Goal: Find specific page/section: Find specific page/section

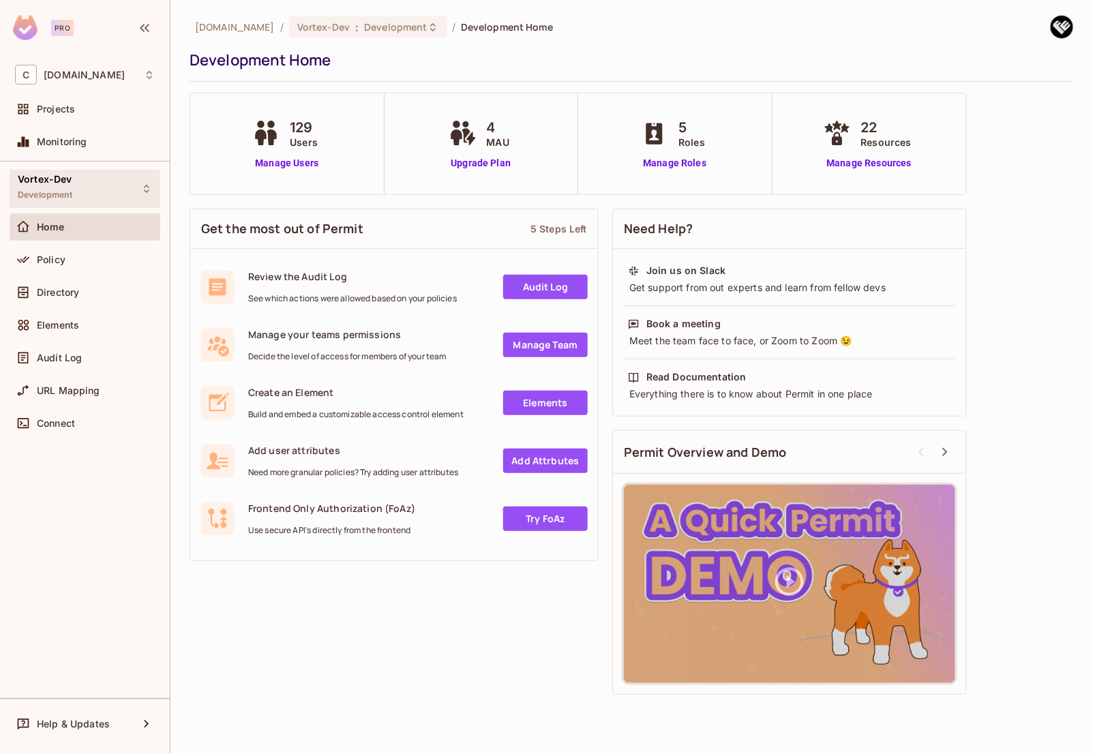
click at [102, 187] on div "Vortex-Dev Development" at bounding box center [85, 188] width 151 height 37
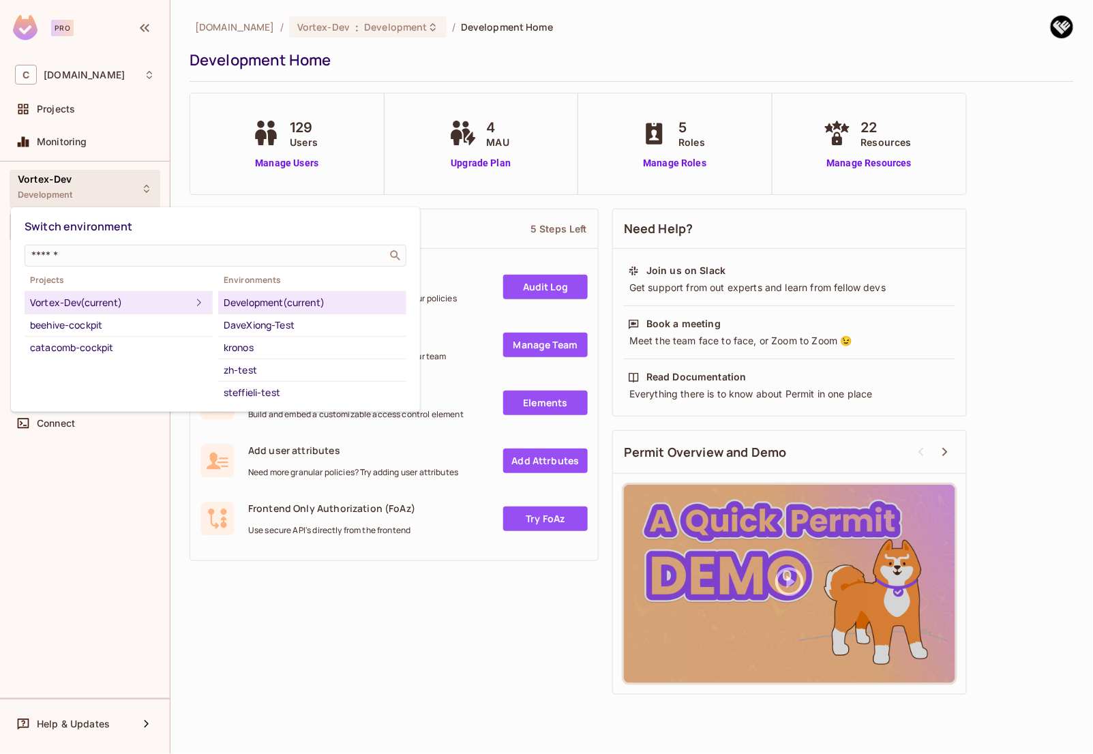
click at [306, 299] on div "Development (current)" at bounding box center [312, 302] width 177 height 16
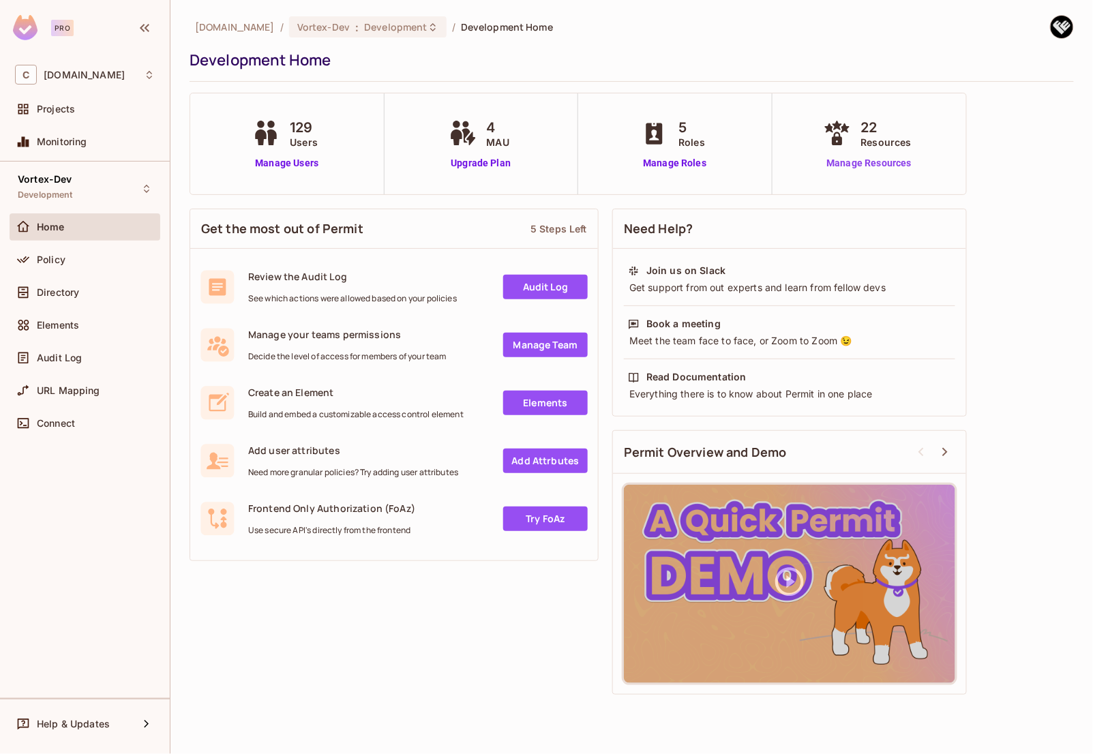
click at [875, 162] on link "Manage Resources" at bounding box center [869, 163] width 98 height 14
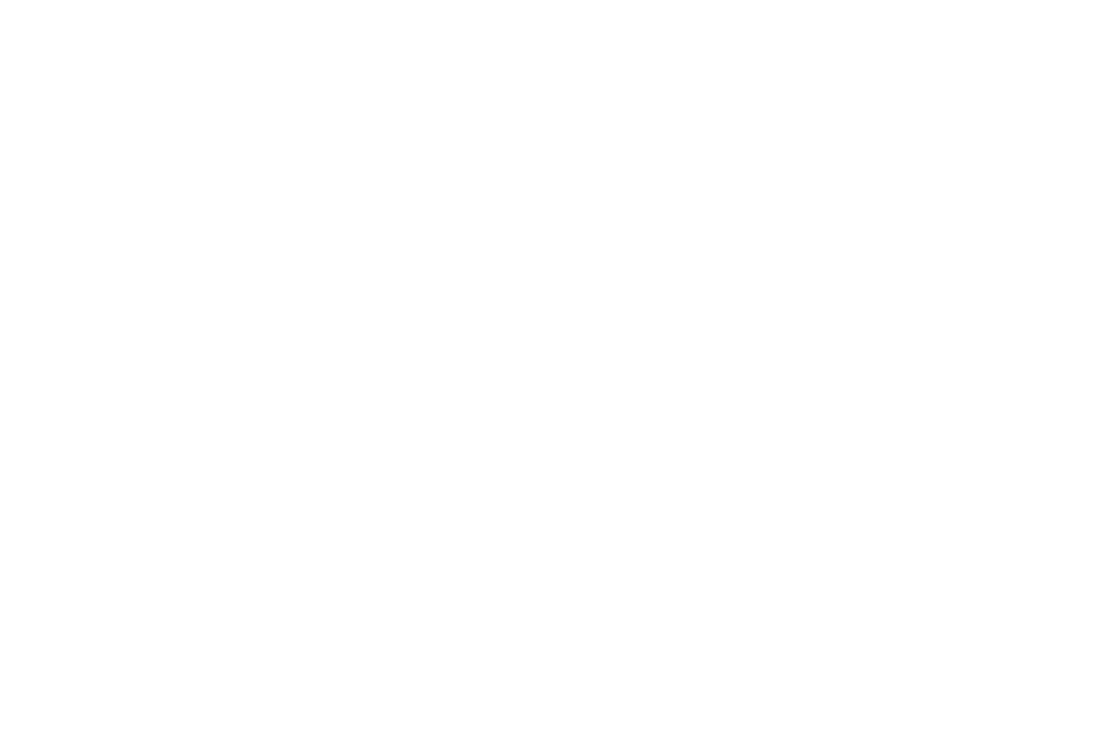
click at [675, 0] on html at bounding box center [546, 0] width 1093 height 0
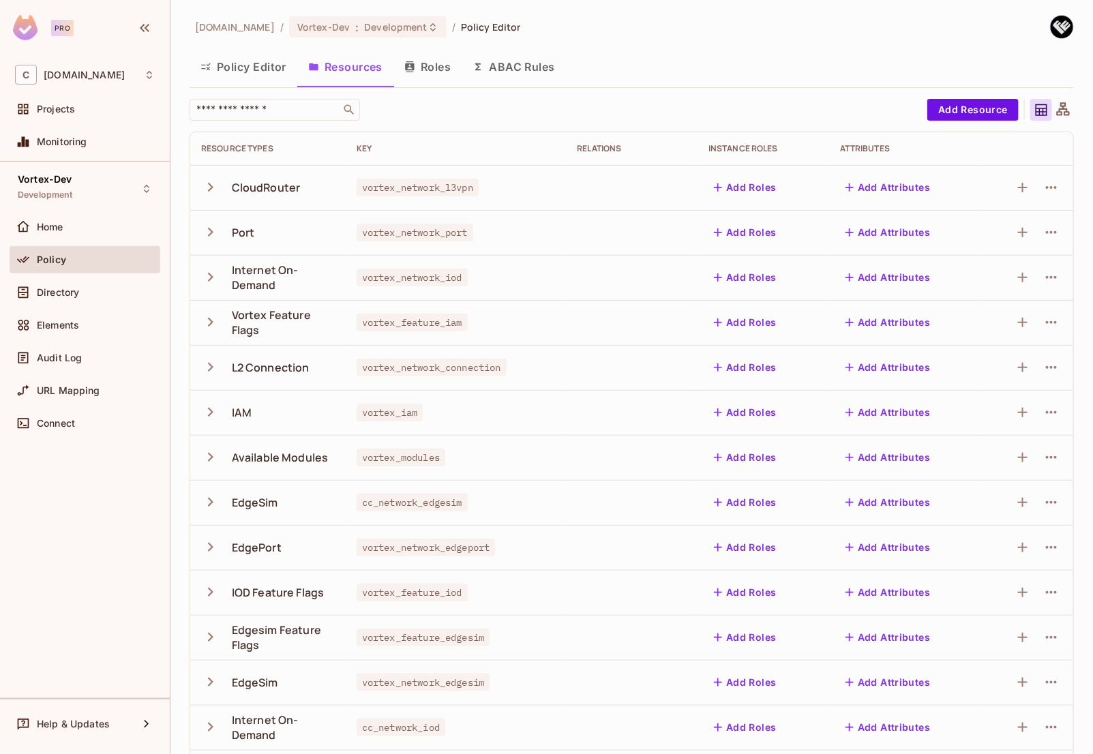
click at [433, 64] on button "Roles" at bounding box center [427, 67] width 68 height 34
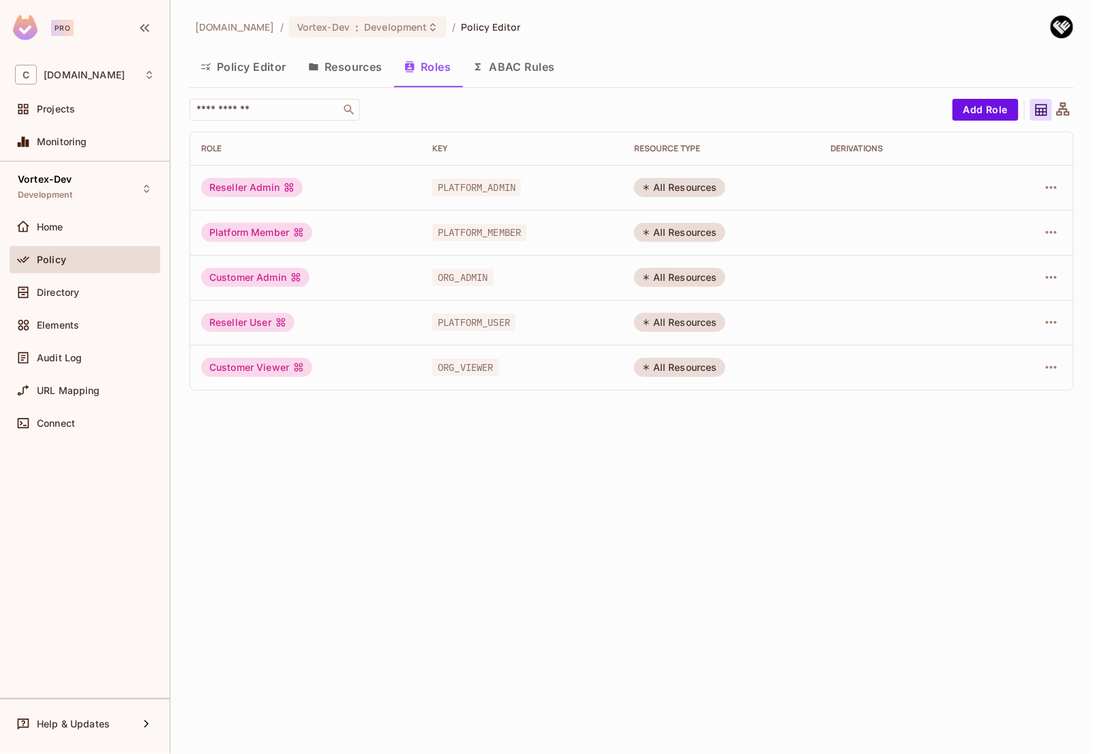
click at [350, 71] on button "Resources" at bounding box center [345, 67] width 96 height 34
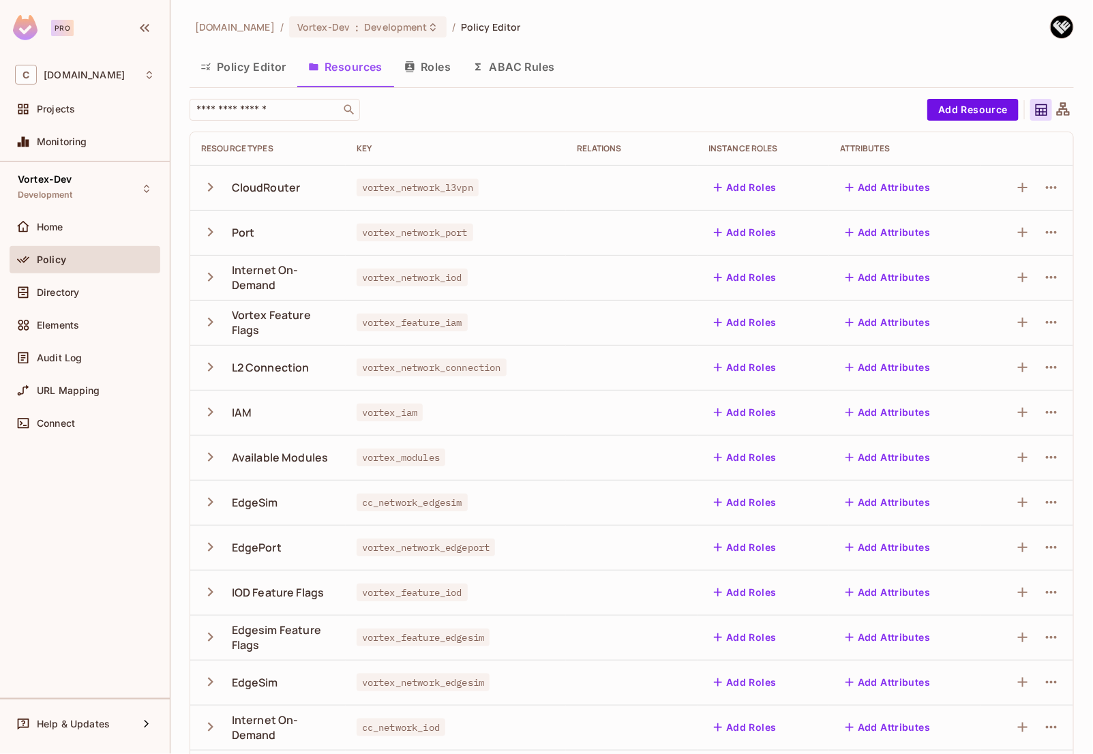
click at [223, 63] on button "Policy Editor" at bounding box center [243, 67] width 108 height 34
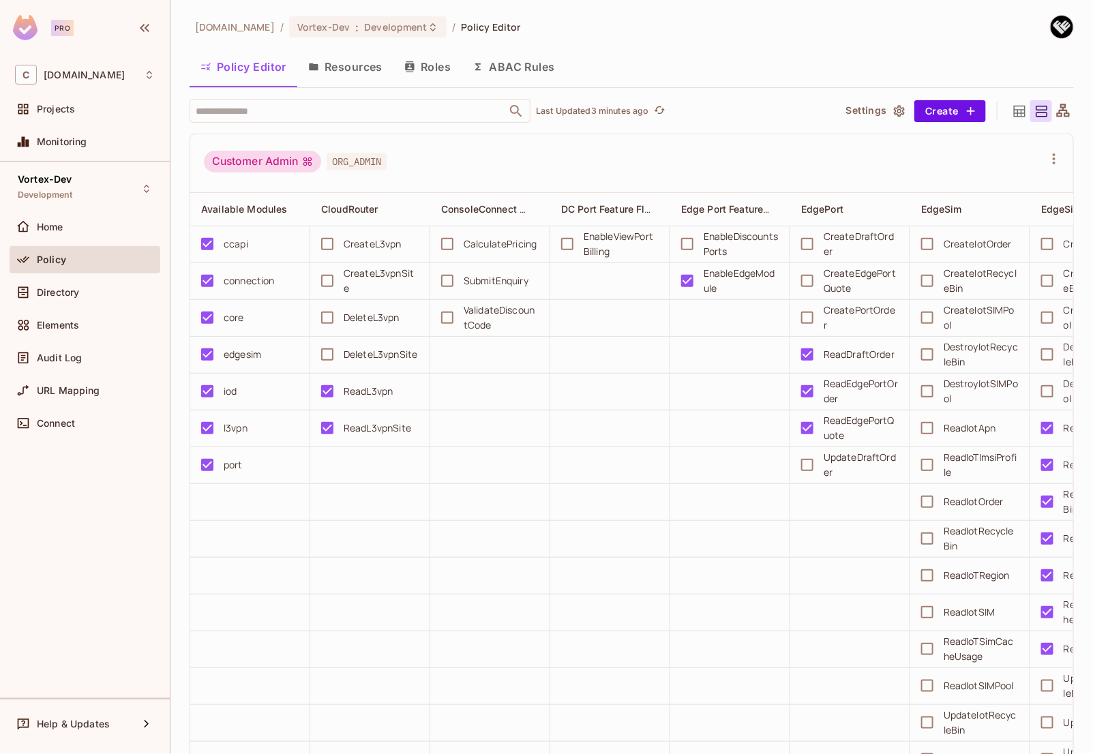
click at [354, 162] on span "ORG_ADMIN" at bounding box center [356, 162] width 60 height 18
click at [59, 262] on span "Policy" at bounding box center [51, 259] width 29 height 11
click at [92, 184] on div "Vortex-Dev Development" at bounding box center [85, 188] width 151 height 37
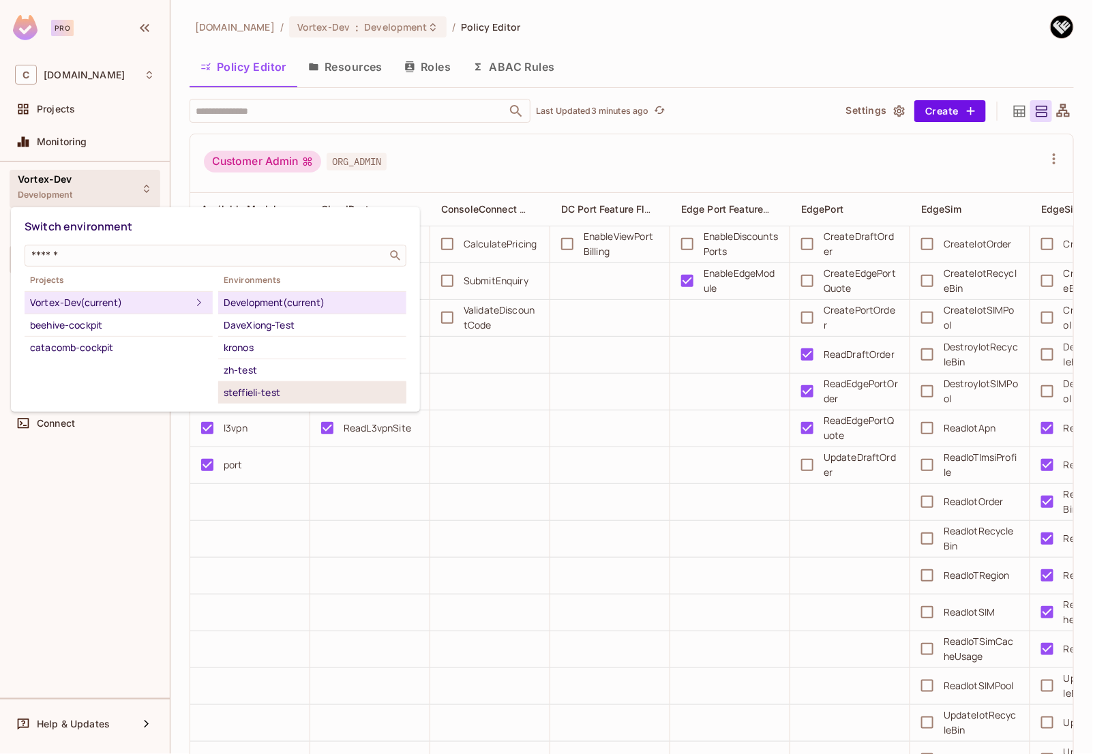
click at [288, 390] on div "steffieli-test" at bounding box center [312, 392] width 177 height 16
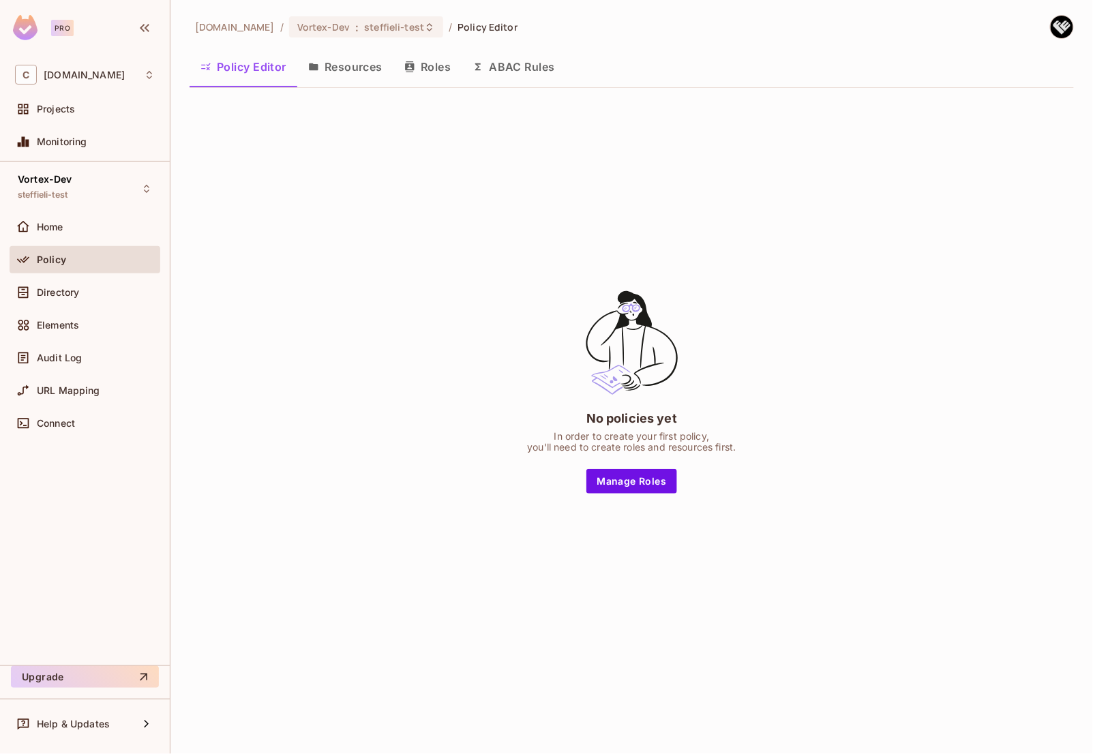
click at [425, 71] on button "Roles" at bounding box center [427, 67] width 68 height 34
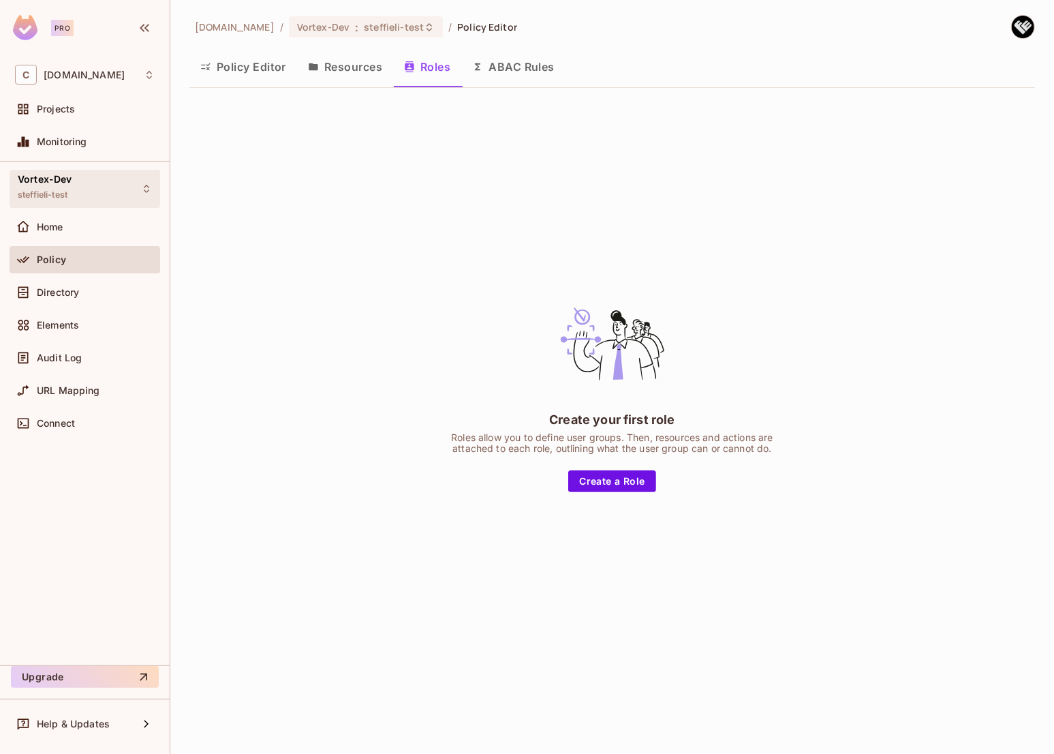
click at [106, 188] on div "Vortex-Dev steffieli-test" at bounding box center [85, 188] width 151 height 37
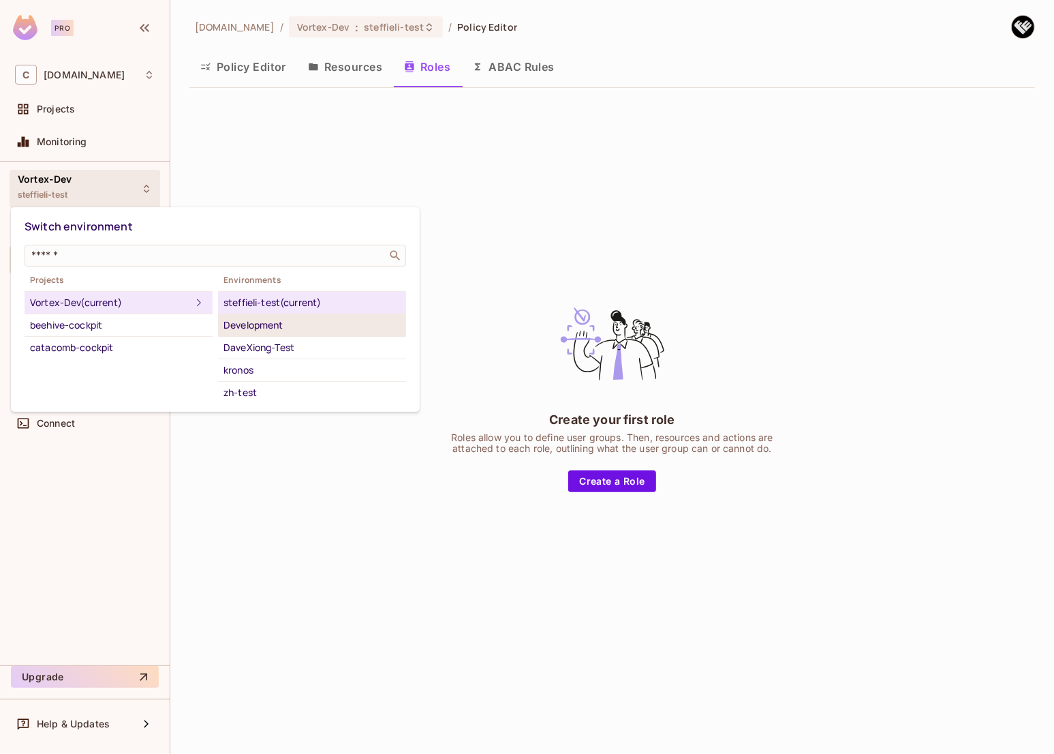
click at [284, 323] on div "Development" at bounding box center [312, 325] width 177 height 16
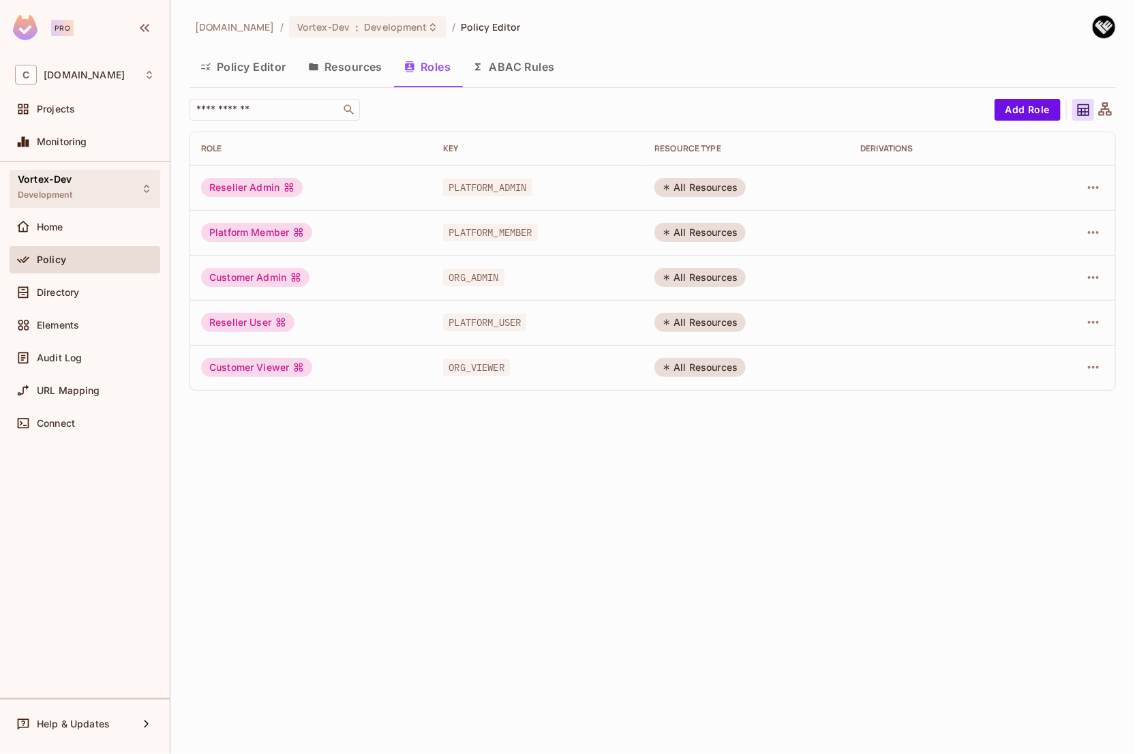
click at [91, 177] on div "Vortex-Dev Development" at bounding box center [85, 188] width 151 height 37
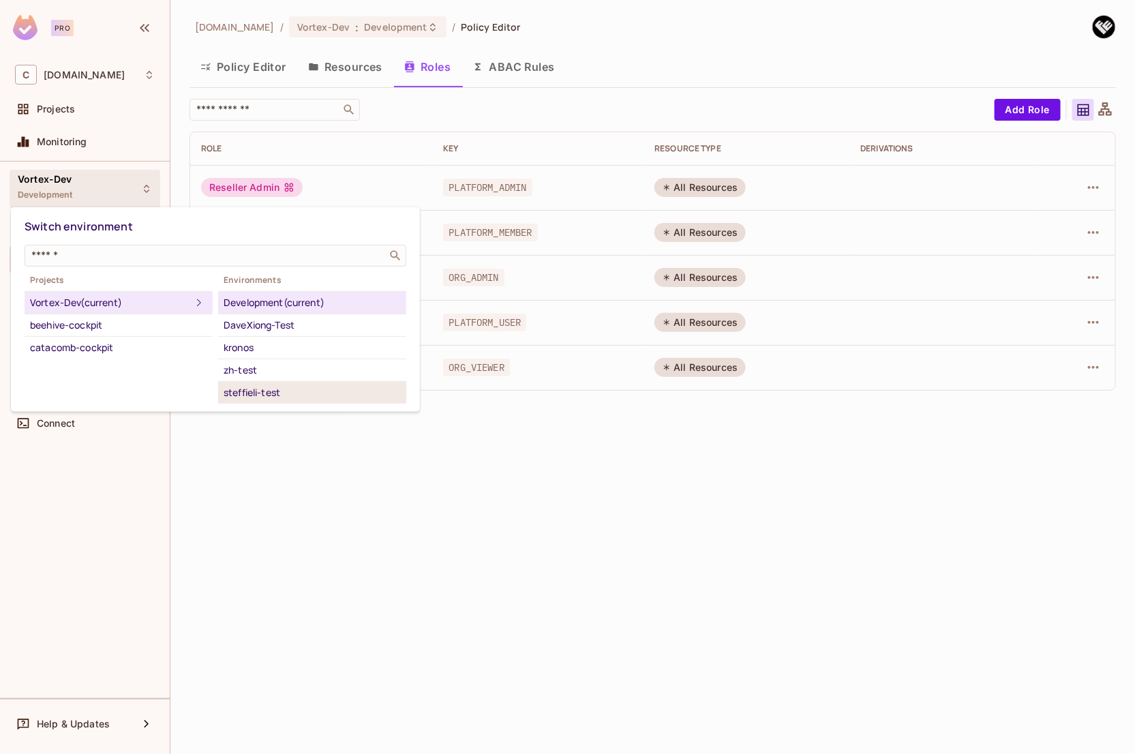
click at [284, 389] on div "steffieli-test" at bounding box center [312, 392] width 177 height 16
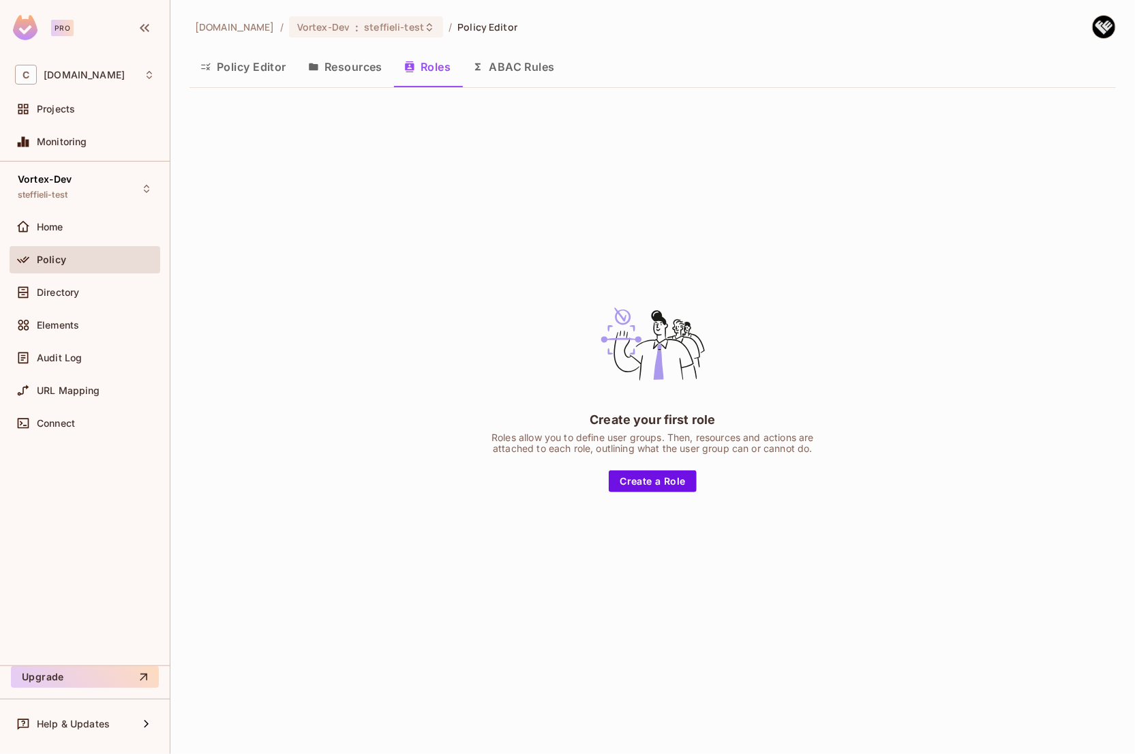
click at [257, 71] on button "Policy Editor" at bounding box center [243, 67] width 108 height 34
